Goal: Task Accomplishment & Management: Manage account settings

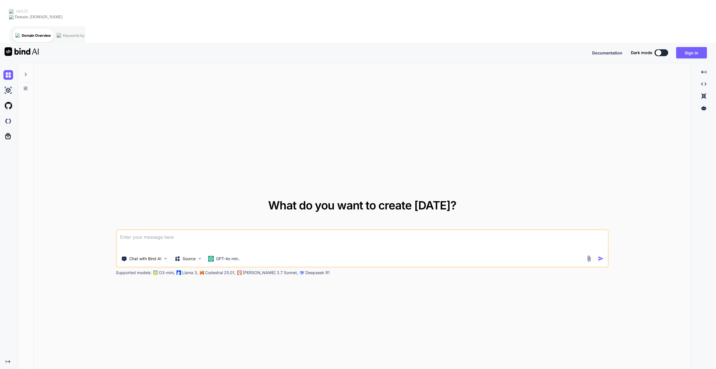
click at [214, 230] on textarea at bounding box center [363, 240] width 492 height 21
type textarea "x"
click at [251, 230] on textarea at bounding box center [363, 240] width 492 height 21
paste textarea
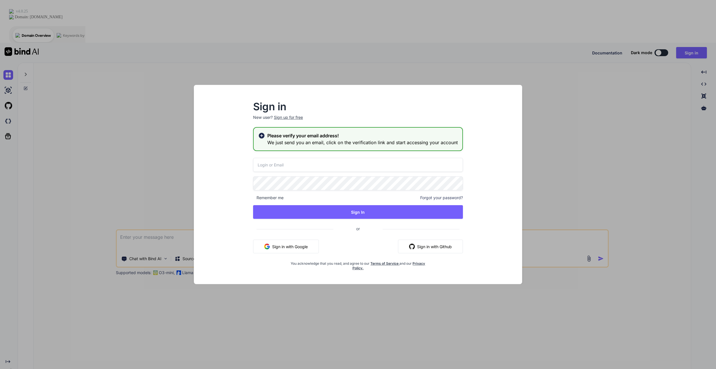
click at [435, 248] on button "Sign in with Github" at bounding box center [430, 247] width 65 height 14
click at [450, 251] on button "Sign in with Github" at bounding box center [430, 247] width 65 height 14
click at [257, 165] on input "email" at bounding box center [358, 165] width 210 height 14
type input "[EMAIL_ADDRESS][DOMAIN_NAME]"
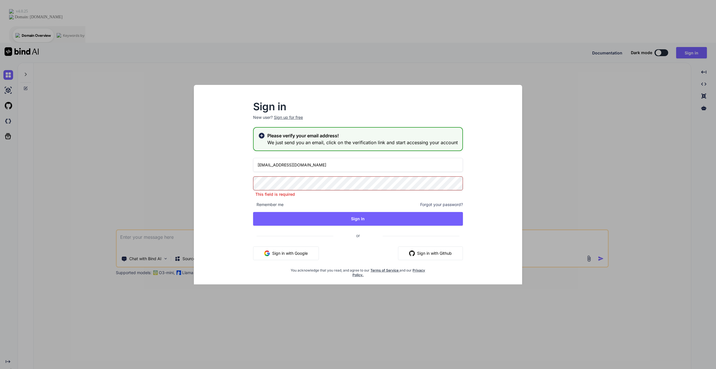
click at [612, 145] on div "Sign in New user? Sign up for free Please verify your email address! We just se…" at bounding box center [358, 184] width 716 height 369
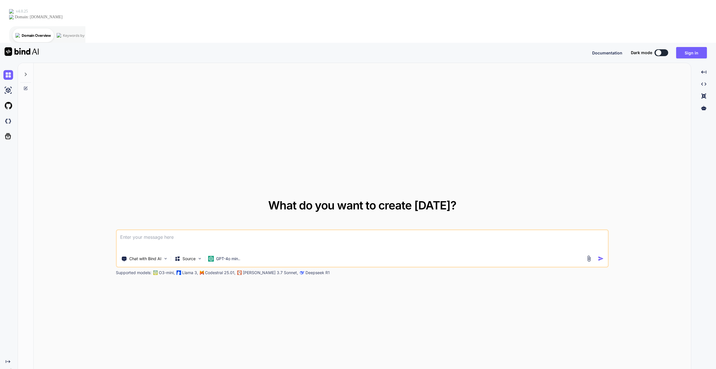
drag, startPoint x: 295, startPoint y: 202, endPoint x: 277, endPoint y: 196, distance: 18.7
click at [295, 230] on textarea at bounding box center [363, 240] width 492 height 21
paste textarea
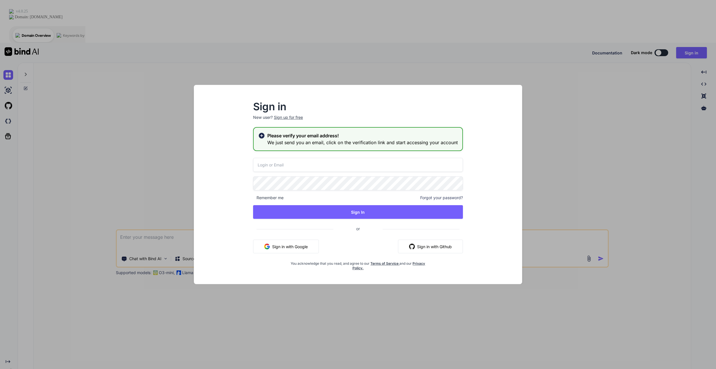
click at [438, 246] on button "Sign in with Github" at bounding box center [430, 247] width 65 height 14
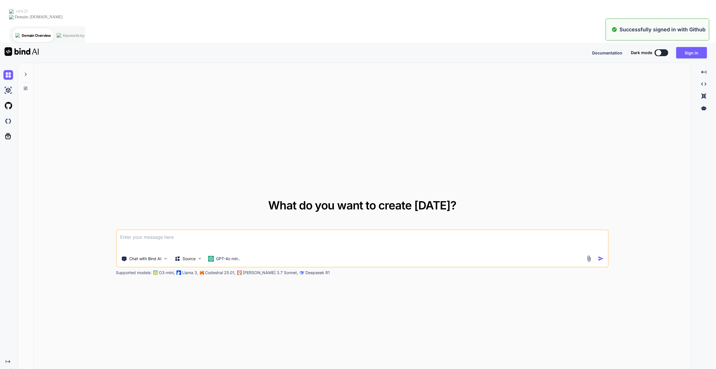
click at [177, 230] on textarea at bounding box center [363, 240] width 492 height 21
paste textarea
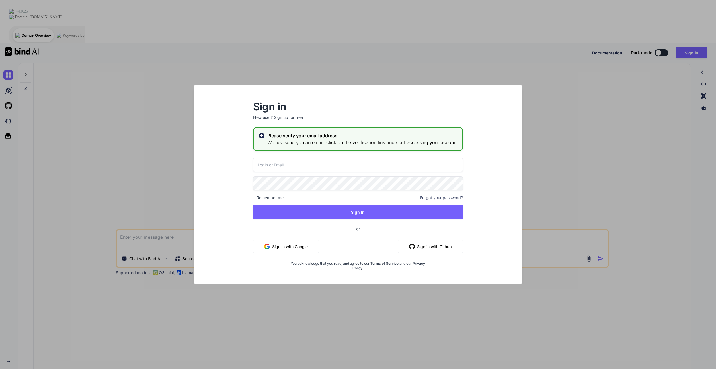
click at [426, 308] on div "Sign in New user? Sign up for free Please verify your email address! We just se…" at bounding box center [358, 184] width 716 height 369
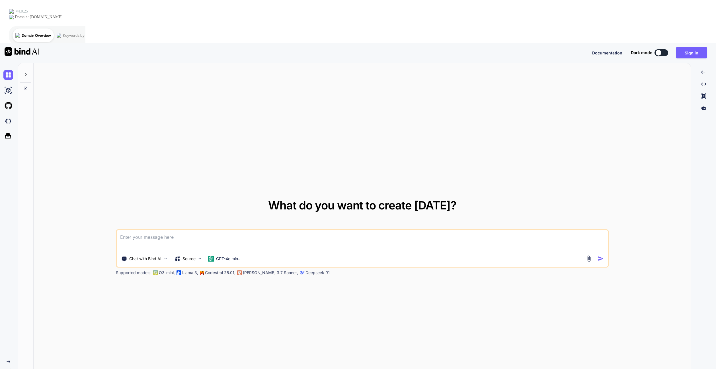
paste textarea
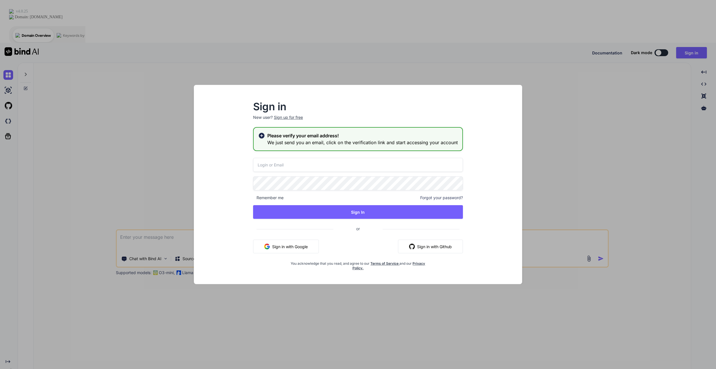
click at [375, 139] on h3 "We just send you an email, click on the verification link and start accessing y…" at bounding box center [362, 142] width 191 height 7
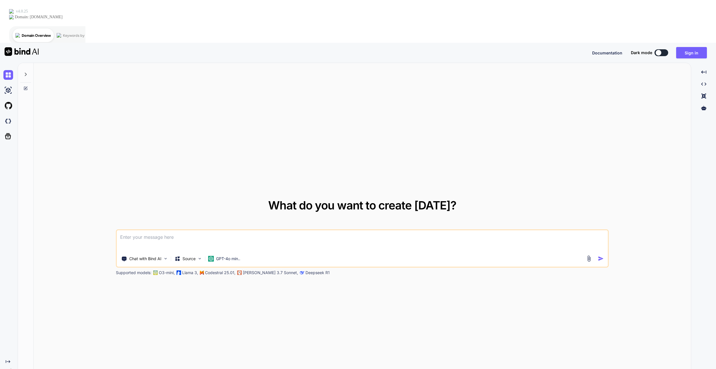
click at [211, 230] on textarea at bounding box center [363, 240] width 492 height 21
paste textarea
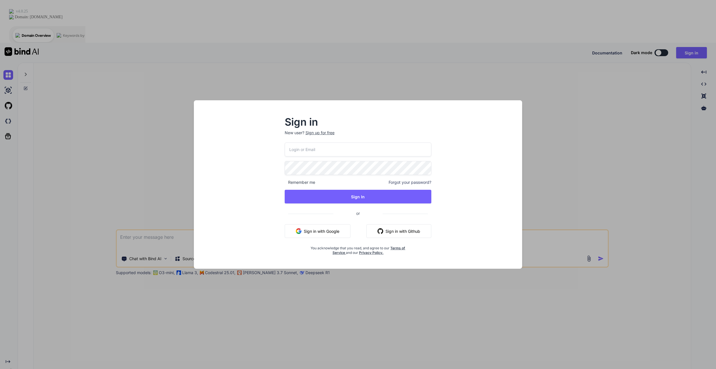
click at [414, 231] on button "Sign in with Github" at bounding box center [399, 231] width 65 height 14
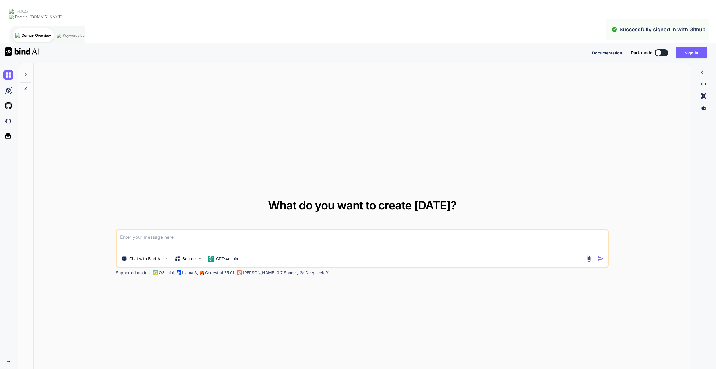
paste textarea
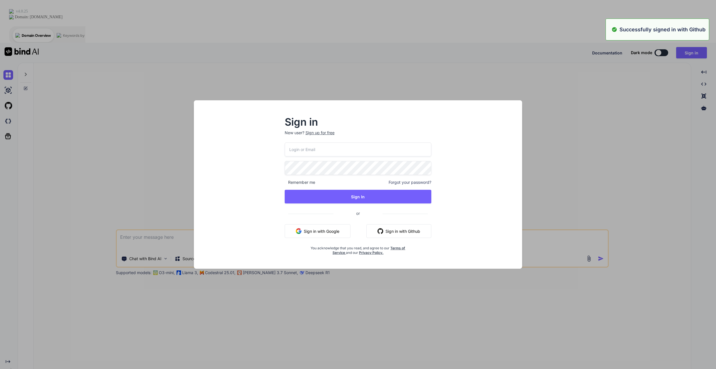
drag, startPoint x: 588, startPoint y: 163, endPoint x: 622, endPoint y: 156, distance: 34.1
click at [589, 163] on div "Sign in New user? Sign up for free Remember me Forgot your password? Sign In or…" at bounding box center [358, 184] width 716 height 369
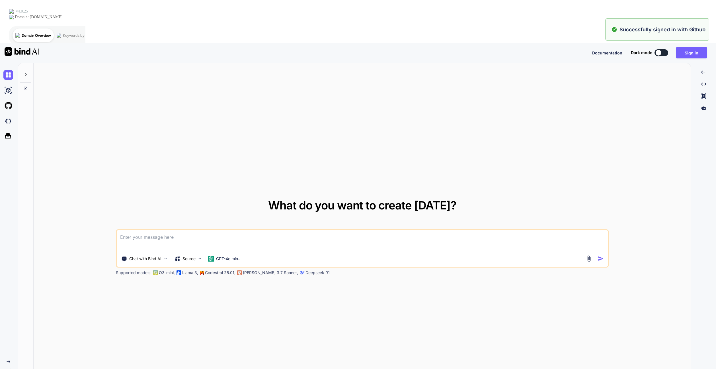
click at [645, 152] on div "What do you want to create today? Chat with Bind AI Source GPT-4o min.. Support…" at bounding box center [363, 237] width 658 height 349
click at [692, 47] on button "Sign in" at bounding box center [691, 52] width 31 height 11
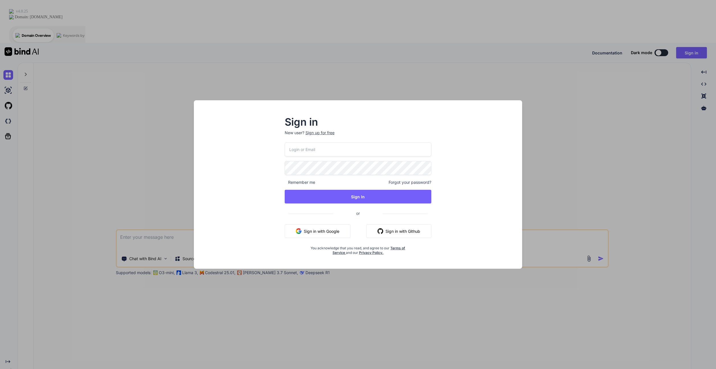
click at [410, 233] on button "Sign in with Github" at bounding box center [399, 231] width 65 height 14
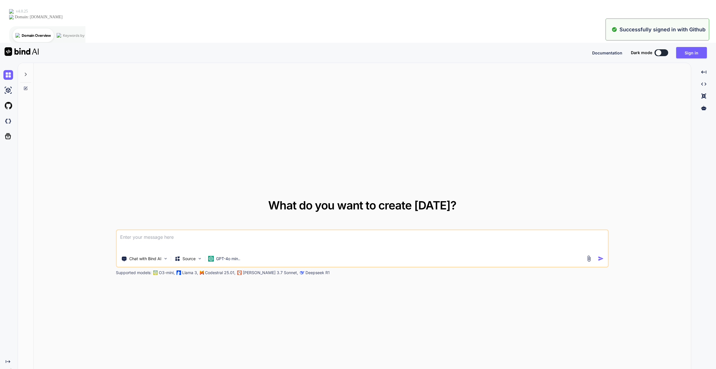
click at [26, 43] on div at bounding box center [19, 53] width 39 height 20
click at [17, 43] on div at bounding box center [19, 53] width 39 height 20
click at [21, 47] on img at bounding box center [22, 51] width 34 height 9
click at [606, 47] on div "Documentation Dark mode Sign in Created with Pixso." at bounding box center [651, 52] width 119 height 11
click at [706, 69] on icon "Created with Pixso." at bounding box center [704, 71] width 5 height 5
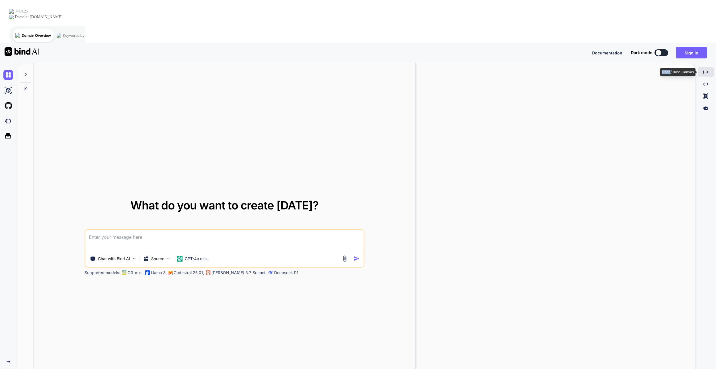
click at [706, 69] on icon "Created with Pixso." at bounding box center [706, 71] width 5 height 5
type textarea "x"
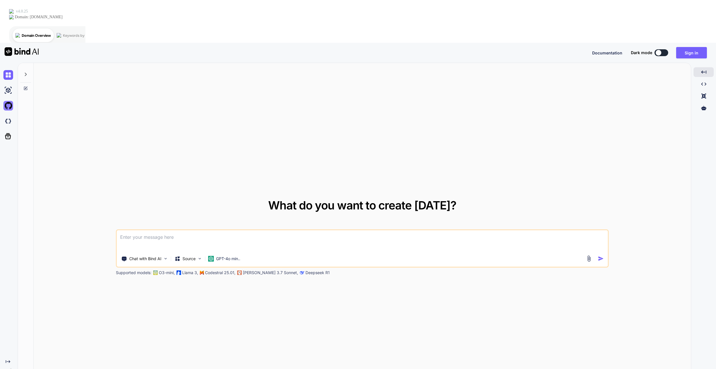
click at [7, 101] on img at bounding box center [8, 106] width 10 height 10
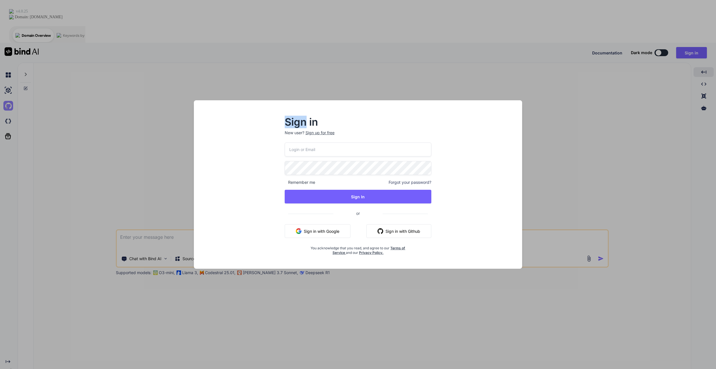
click at [8, 59] on div "Sign in New user? Sign up for free Remember me Forgot your password? Sign In or…" at bounding box center [358, 184] width 716 height 369
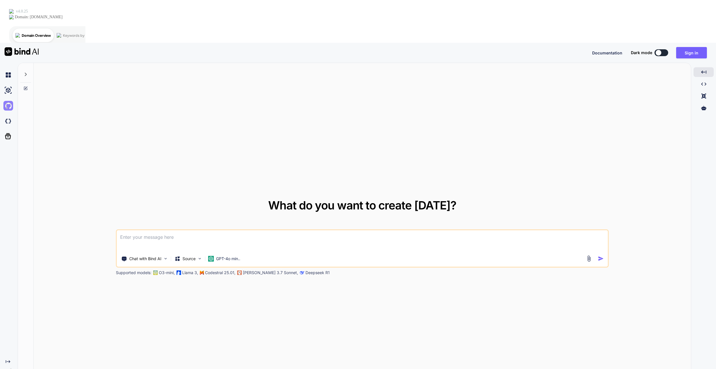
click at [9, 101] on img at bounding box center [8, 106] width 10 height 10
click at [8, 116] on img at bounding box center [8, 121] width 10 height 10
click at [700, 47] on button "Sign in" at bounding box center [691, 52] width 31 height 11
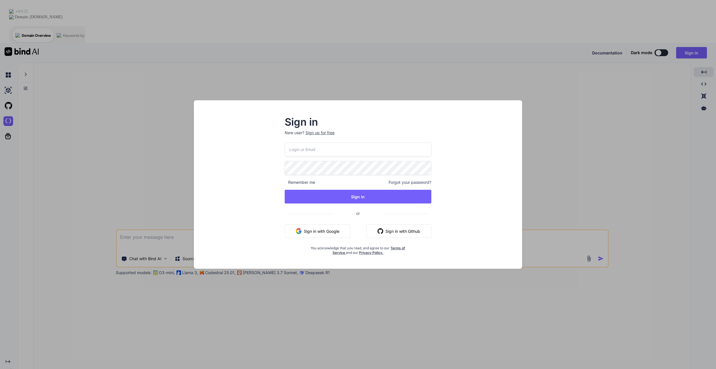
click at [305, 234] on button "Sign in with Google" at bounding box center [318, 231] width 66 height 14
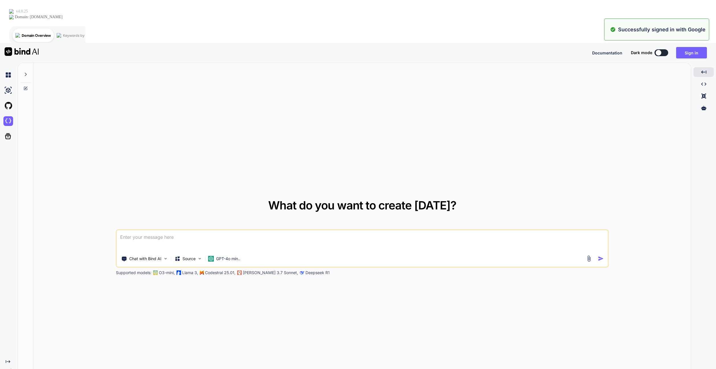
click at [173, 230] on textarea at bounding box center [363, 240] width 492 height 21
paste textarea
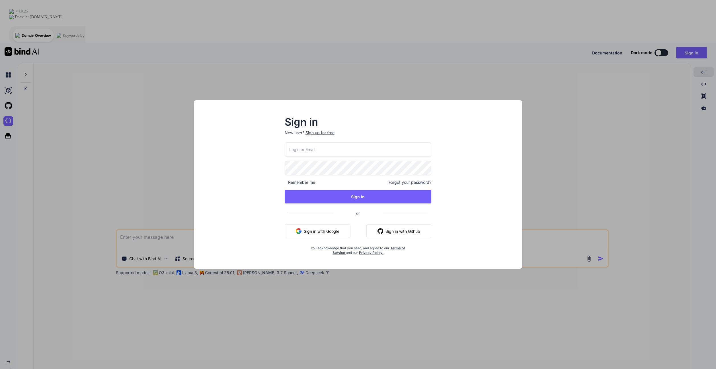
click at [616, 93] on div "Sign in New user? Sign up for free Remember me Forgot your password? Sign In or…" at bounding box center [358, 184] width 716 height 369
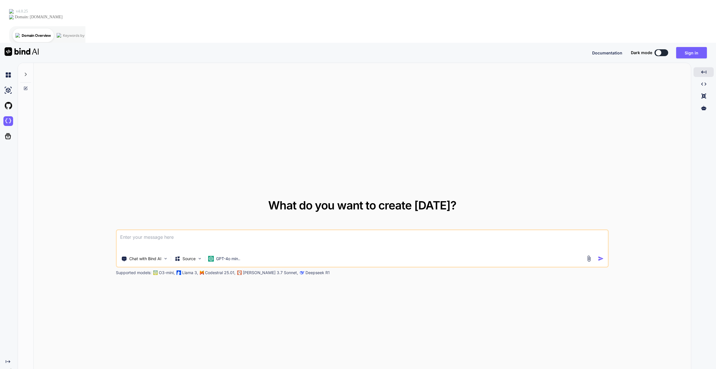
click at [158, 230] on textarea at bounding box center [363, 240] width 492 height 21
paste textarea
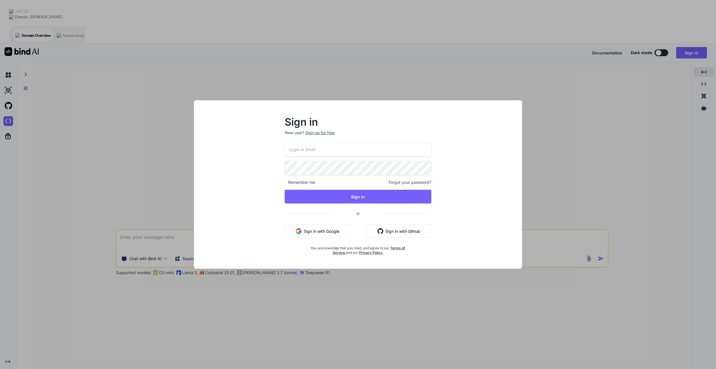
click at [371, 277] on div "Sign in New user? Sign up for free Remember me Forgot your password? Sign In or…" at bounding box center [358, 184] width 716 height 369
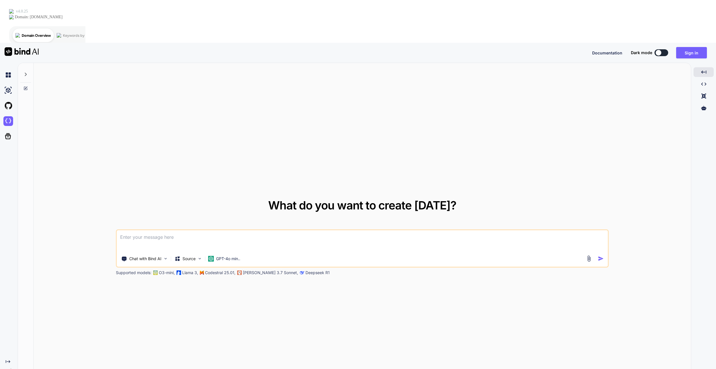
click at [607, 229] on div "Chat with Bind AI Source GPT-4o min.." at bounding box center [362, 248] width 493 height 38
click at [604, 255] on button "button" at bounding box center [602, 258] width 8 height 6
click at [588, 255] on img at bounding box center [589, 258] width 7 height 7
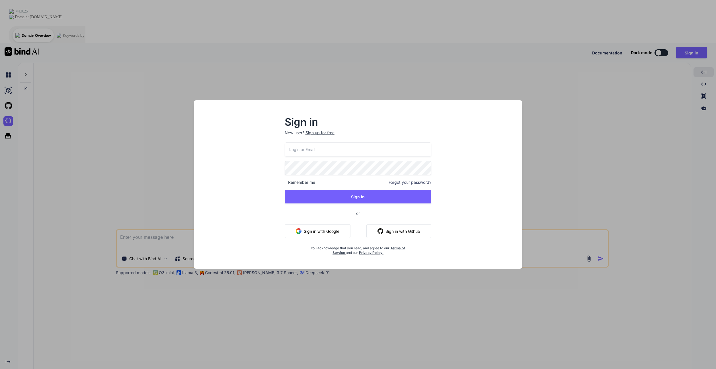
click at [598, 176] on div "Sign in New user? Sign up for free Remember me Forgot your password? Sign In or…" at bounding box center [358, 184] width 716 height 369
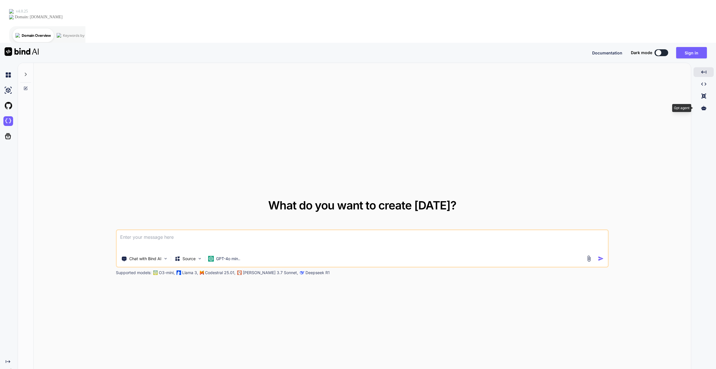
click at [696, 103] on div at bounding box center [704, 108] width 20 height 10
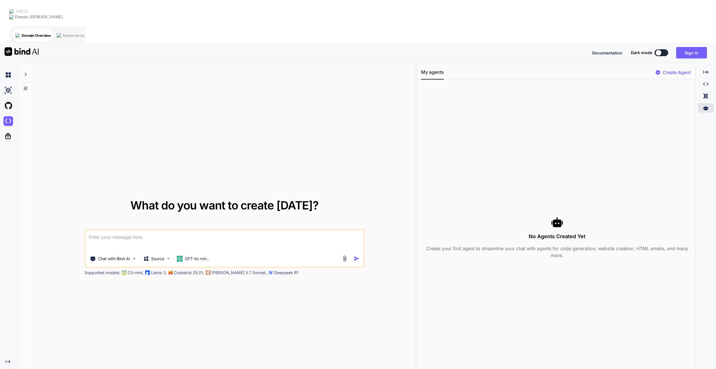
click at [535, 216] on div "No Agents Created Yet Create your first agent to streamline your chat with agen…" at bounding box center [557, 237] width 272 height 42
click at [562, 216] on div "No Agents Created Yet Create your first agent to streamline your chat with agen…" at bounding box center [557, 237] width 272 height 42
click at [705, 83] on icon at bounding box center [706, 84] width 5 height 3
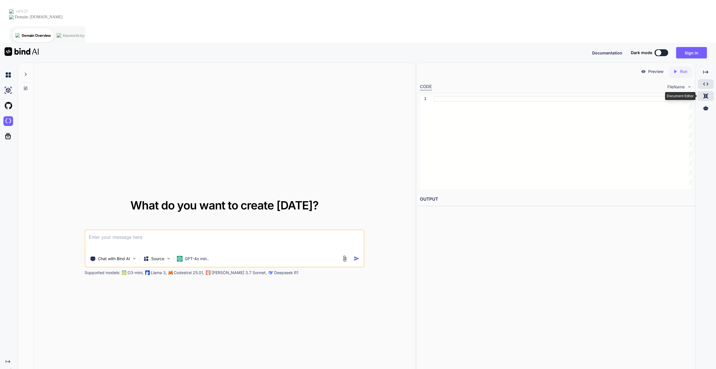
click at [709, 91] on div "Created with Pixso." at bounding box center [706, 96] width 16 height 10
click at [708, 69] on icon "Created with Pixso." at bounding box center [706, 71] width 5 height 5
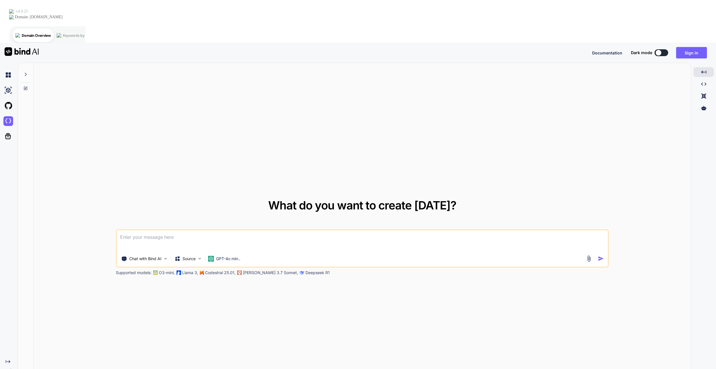
click at [15, 47] on img at bounding box center [22, 51] width 34 height 9
click at [8, 70] on img at bounding box center [8, 75] width 10 height 10
click at [8, 85] on img at bounding box center [8, 90] width 10 height 10
type textarea "x"
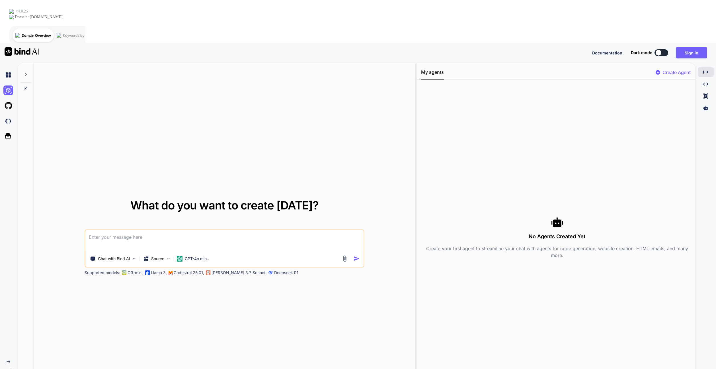
drag, startPoint x: 154, startPoint y: 208, endPoint x: 153, endPoint y: 204, distance: 4.6
click at [154, 230] on textarea at bounding box center [224, 240] width 279 height 21
drag, startPoint x: 152, startPoint y: 201, endPoint x: 111, endPoint y: 188, distance: 43.2
click at [111, 230] on textarea at bounding box center [224, 240] width 279 height 21
click at [108, 230] on textarea at bounding box center [224, 240] width 279 height 21
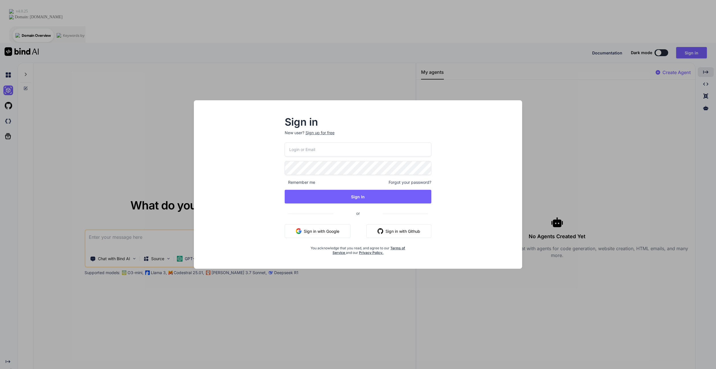
click at [322, 147] on input "email" at bounding box center [358, 149] width 147 height 14
type input "[EMAIL_ADDRESS][DOMAIN_NAME]"
click at [295, 180] on div "nathan11466@gmail.com Remember me Forgot your password? Sign In or Sign in with…" at bounding box center [358, 198] width 147 height 113
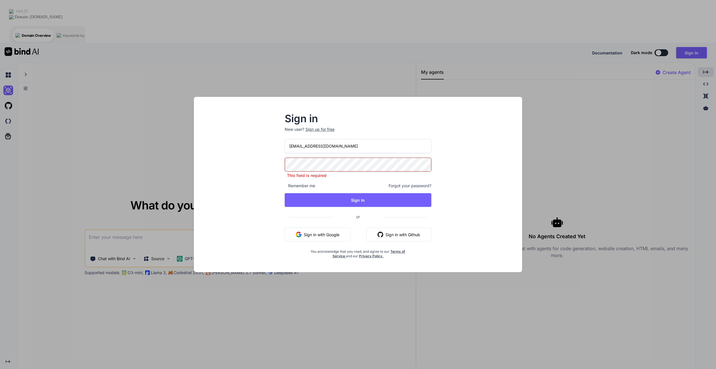
drag, startPoint x: 302, startPoint y: 237, endPoint x: 300, endPoint y: 235, distance: 3.2
click at [301, 235] on button "Sign in with Google" at bounding box center [318, 235] width 66 height 14
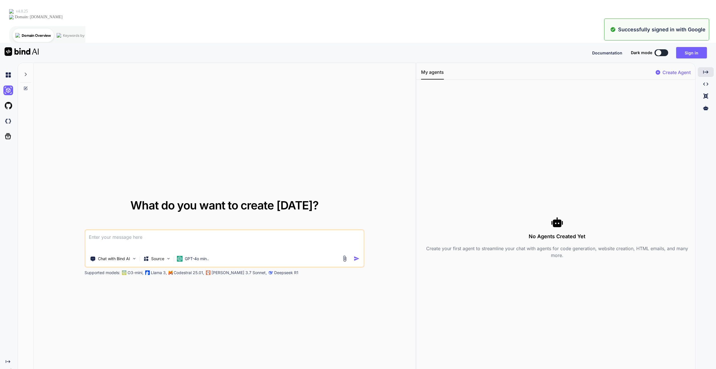
click at [123, 230] on textarea at bounding box center [224, 240] width 279 height 21
paste textarea
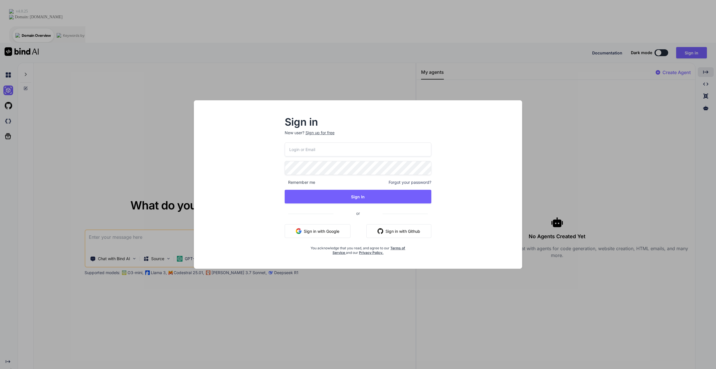
click at [599, 62] on div "Sign in New user? Sign up for free Remember me Forgot your password? Sign In or…" at bounding box center [358, 184] width 716 height 369
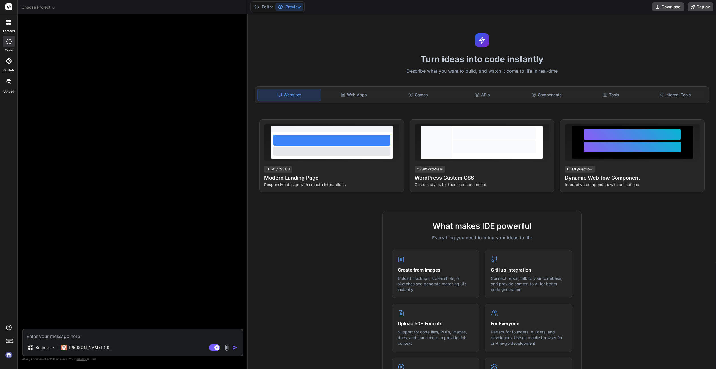
type textarea "x"
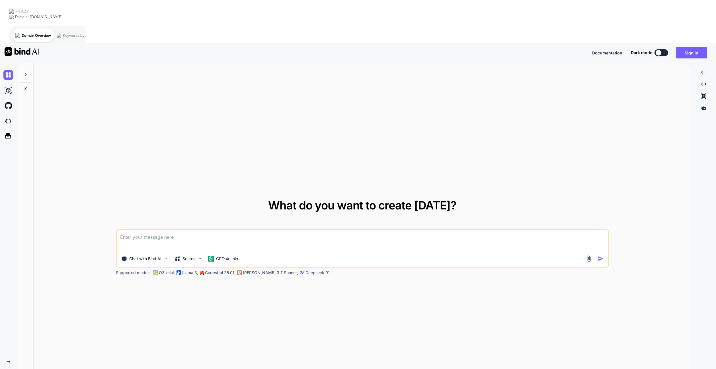
type textarea "x"
